Goal: Task Accomplishment & Management: Use online tool/utility

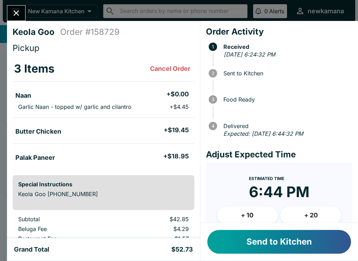
click at [285, 244] on button "Send to Kitchen" at bounding box center [279, 242] width 144 height 24
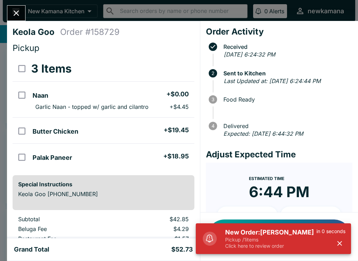
click at [279, 239] on p "Pickup / 1 items" at bounding box center [270, 240] width 91 height 6
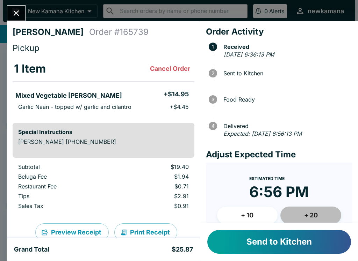
click at [310, 220] on button "+ 20" at bounding box center [310, 215] width 61 height 17
click at [307, 217] on button "+ 20" at bounding box center [310, 215] width 61 height 17
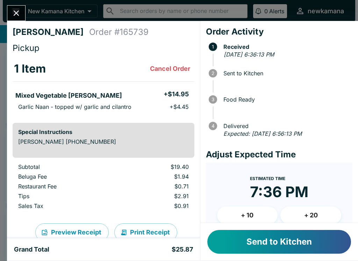
click at [241, 217] on button "+ 10" at bounding box center [247, 215] width 61 height 17
click at [242, 219] on button "+ 10" at bounding box center [247, 215] width 61 height 17
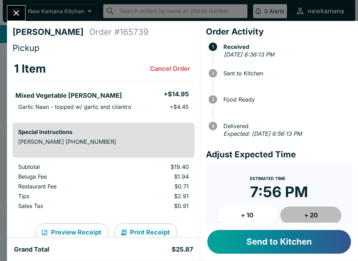
click at [307, 216] on button "+ 20" at bounding box center [310, 215] width 61 height 17
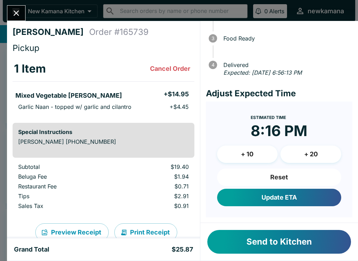
scroll to position [60, 0]
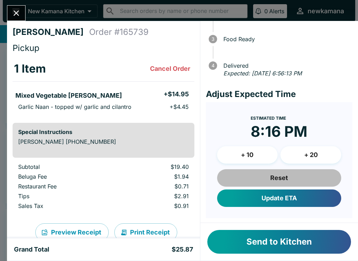
click at [285, 177] on button "Reset" at bounding box center [279, 178] width 124 height 17
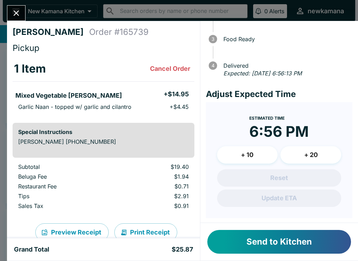
click at [307, 155] on button "+ 20" at bounding box center [310, 154] width 61 height 17
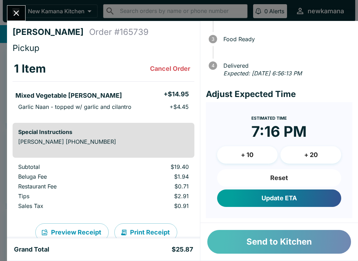
click at [284, 247] on button "Send to Kitchen" at bounding box center [279, 242] width 144 height 24
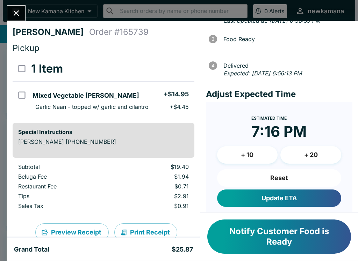
click at [13, 7] on button "Close" at bounding box center [16, 13] width 18 height 15
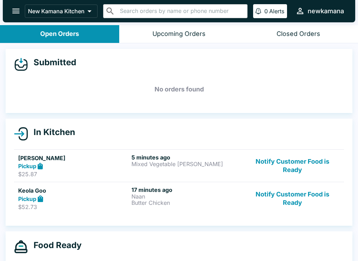
click at [204, 203] on p "Butter Chicken" at bounding box center [186, 203] width 110 height 6
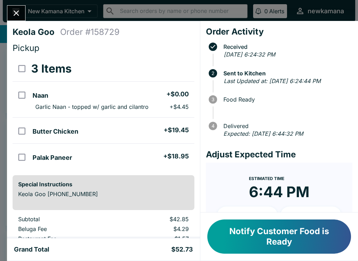
click at [280, 233] on button "Notify Customer Food is Ready" at bounding box center [279, 237] width 144 height 34
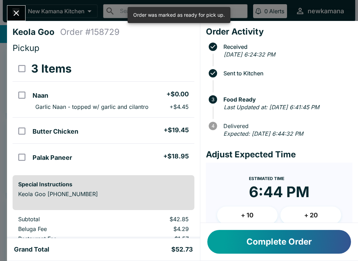
click at [11, 7] on button "Close" at bounding box center [16, 13] width 18 height 15
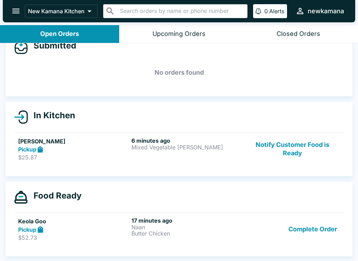
scroll to position [17, 0]
